Goal: Information Seeking & Learning: Learn about a topic

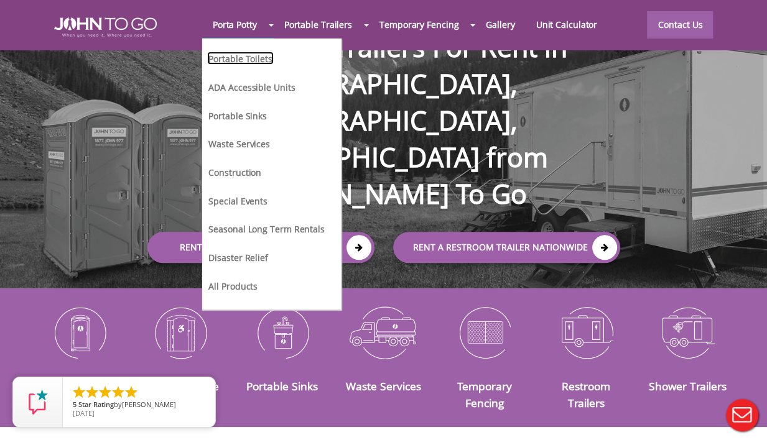
click at [239, 63] on link "Portable Toilets" at bounding box center [240, 58] width 66 height 13
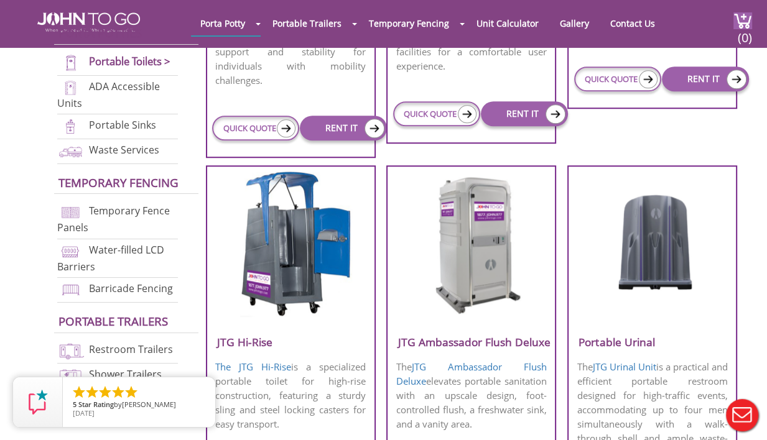
scroll to position [808, 0]
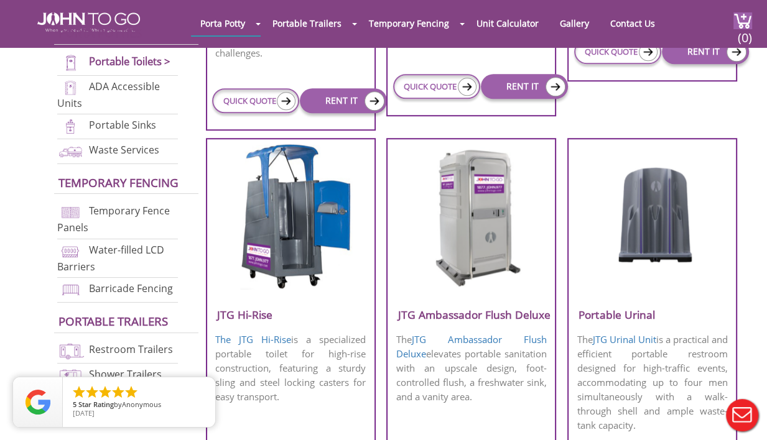
click at [477, 231] on img at bounding box center [471, 215] width 119 height 143
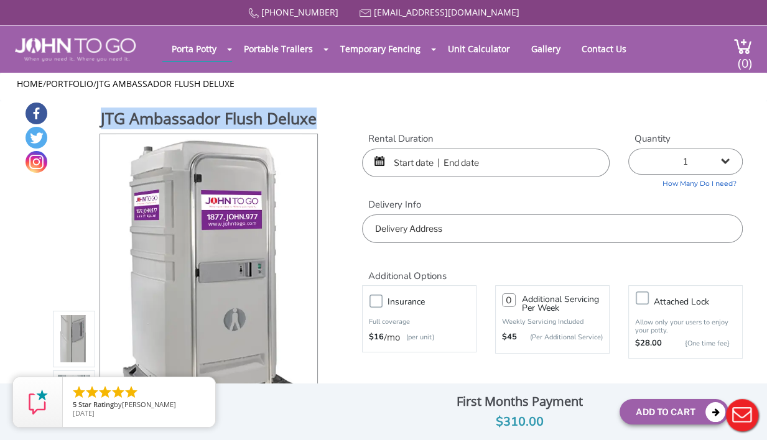
drag, startPoint x: 321, startPoint y: 114, endPoint x: 313, endPoint y: 120, distance: 9.8
click at [313, 120] on div "JTG Ambassador Flush Deluxe View feature & specs Download Pdf Product PDF Addon…" at bounding box center [383, 279] width 718 height 357
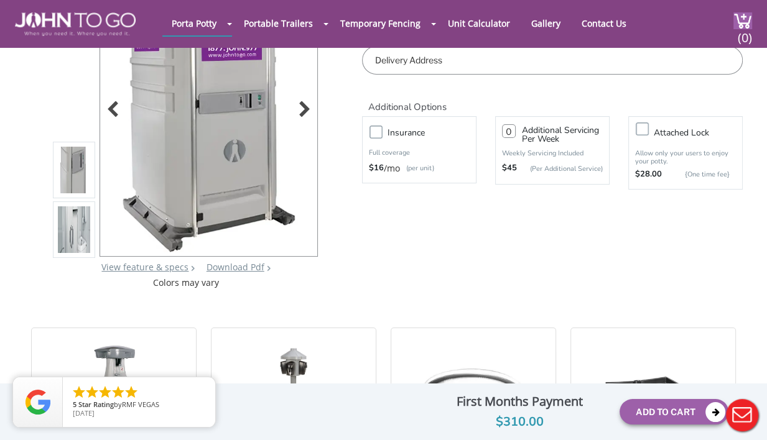
scroll to position [124, 0]
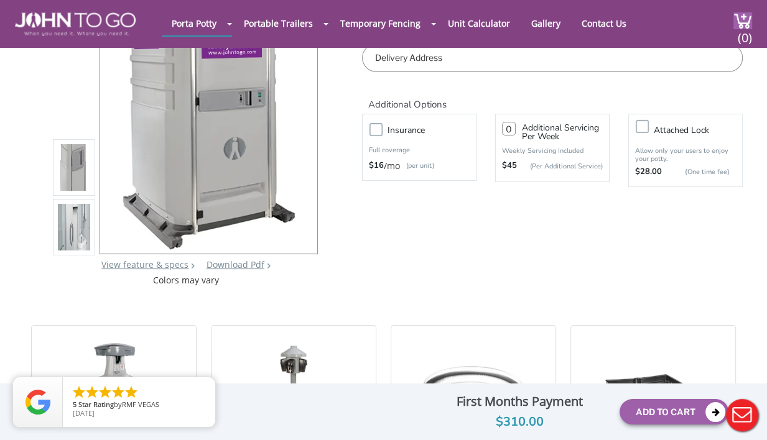
click at [80, 232] on img at bounding box center [74, 228] width 32 height 293
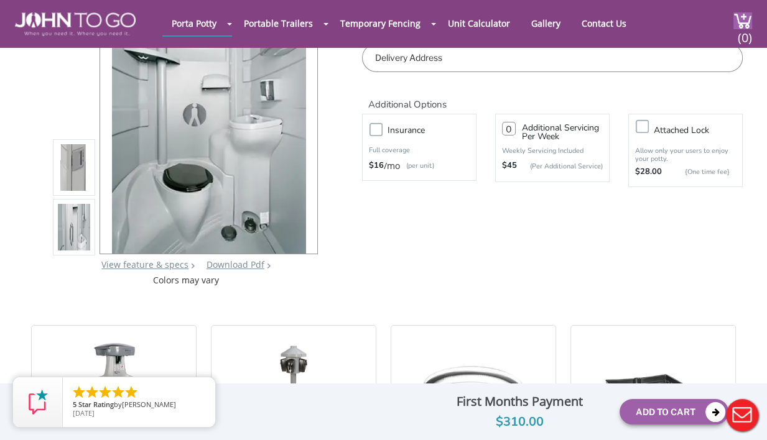
click at [62, 173] on img at bounding box center [74, 168] width 32 height 293
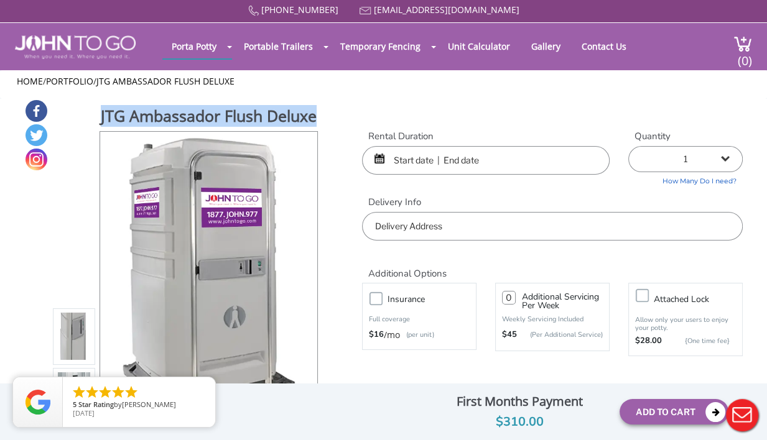
scroll to position [0, 0]
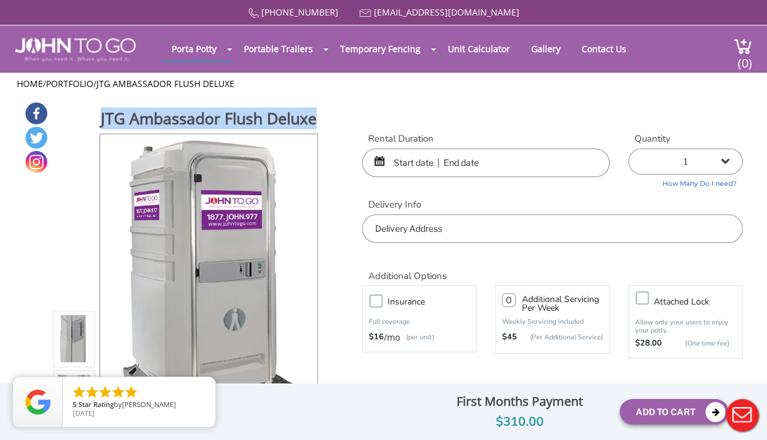
copy h1 "JTG Ambassador Flush Deluxe"
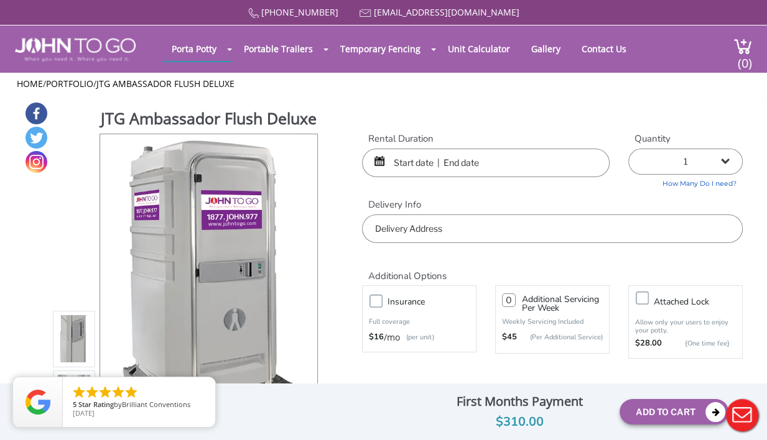
click at [386, 109] on div "JTG Ambassador Flush Deluxe View feature & specs Download Pdf Product PDF Addon…" at bounding box center [383, 279] width 718 height 357
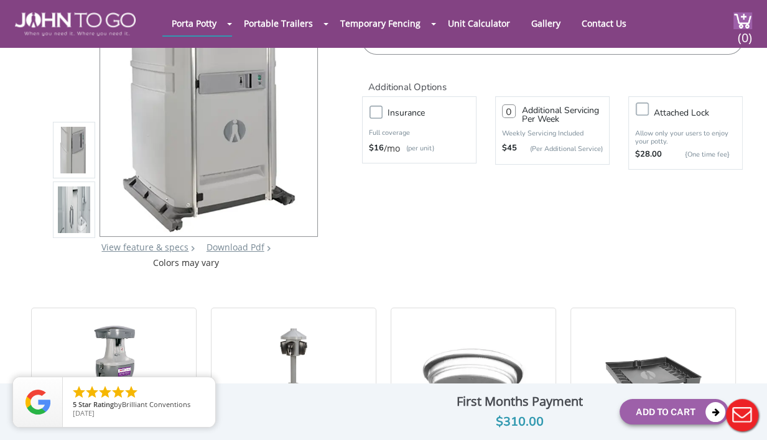
scroll to position [186, 0]
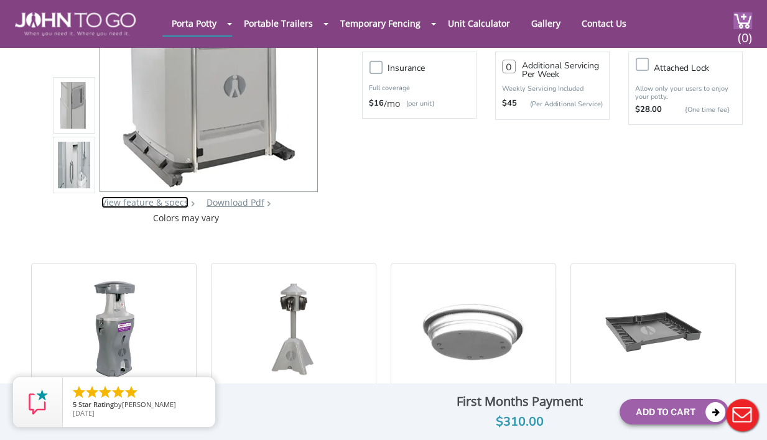
click at [164, 202] on link "View feature & specs" at bounding box center [144, 202] width 87 height 12
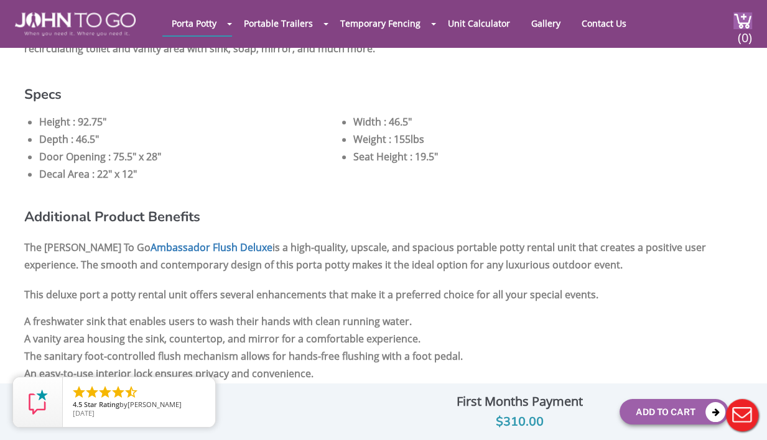
scroll to position [1057, 0]
